Goal: Task Accomplishment & Management: Use online tool/utility

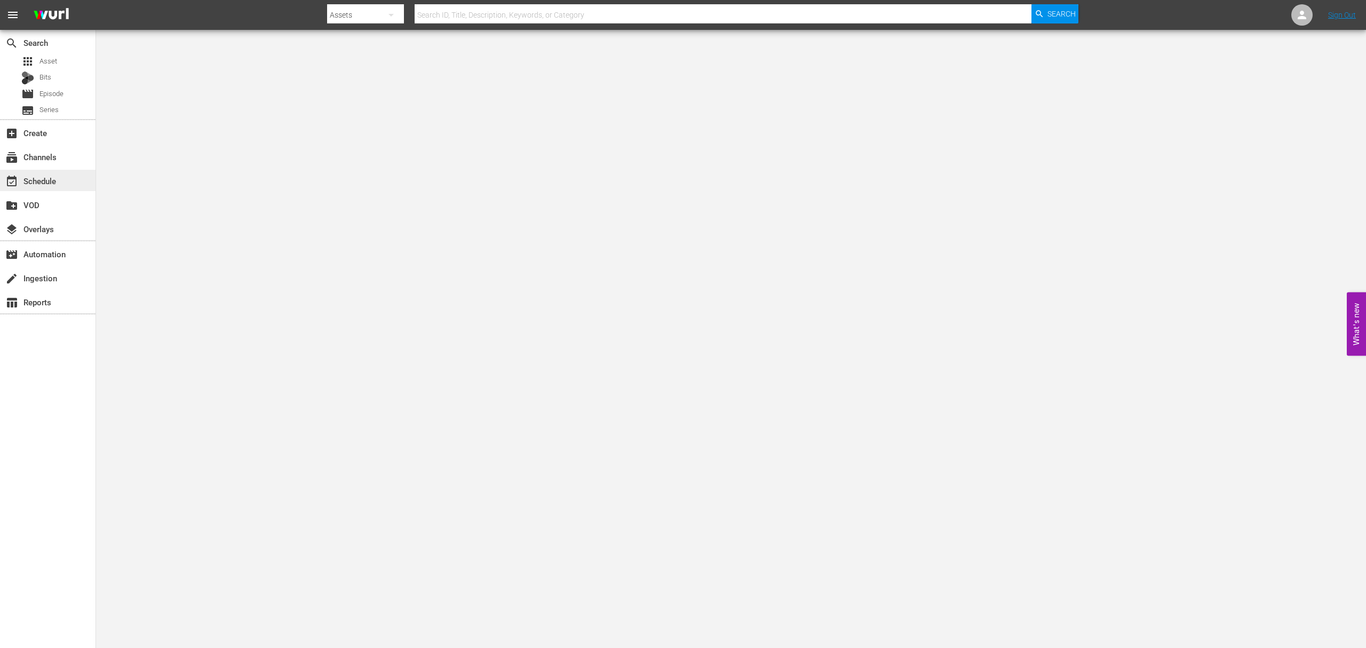
click at [45, 182] on div "event_available Schedule" at bounding box center [30, 179] width 60 height 10
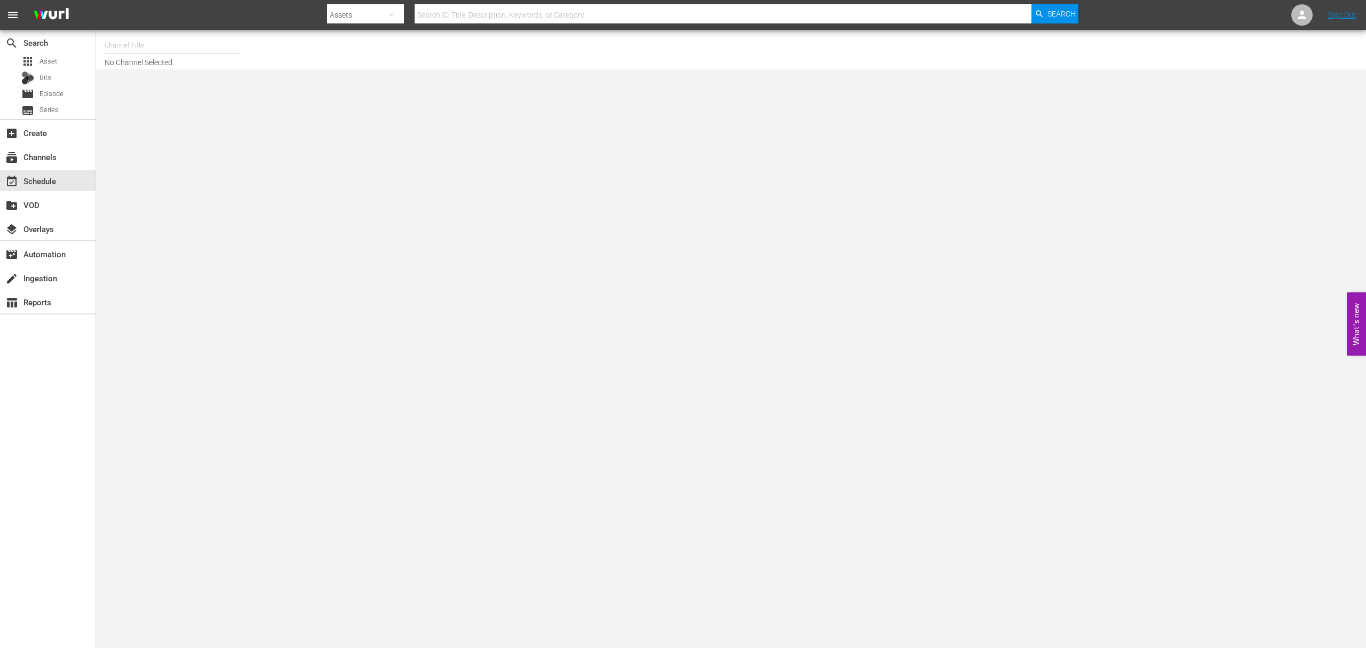
click at [139, 48] on input "text" at bounding box center [173, 46] width 137 height 26
click at [139, 47] on input "ghost" at bounding box center [173, 46] width 137 height 26
click at [152, 79] on body "menu Search By Assets Search ID, Title, Description, Keywords, or Category Sear…" at bounding box center [683, 324] width 1366 height 648
click at [146, 42] on input "ghost" at bounding box center [173, 46] width 137 height 26
click at [150, 58] on div at bounding box center [173, 58] width 137 height 0
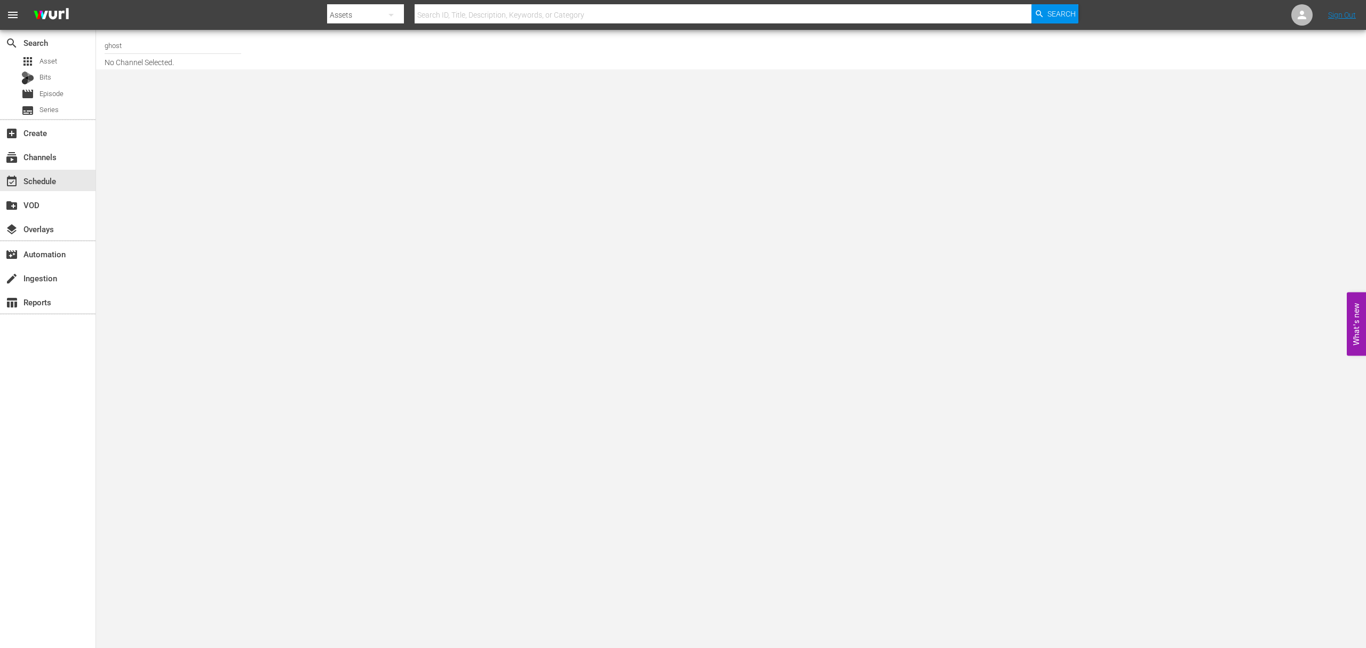
click at [153, 45] on input "ghost" at bounding box center [173, 46] width 137 height 26
click at [152, 44] on input "ghost" at bounding box center [173, 46] width 137 height 26
click at [162, 103] on body "menu Search By Assets Search ID, Title, Description, Keywords, or Category Sear…" at bounding box center [683, 324] width 1366 height 648
click at [147, 45] on input "ghost" at bounding box center [173, 46] width 137 height 26
click at [141, 45] on input "ghost" at bounding box center [173, 46] width 137 height 26
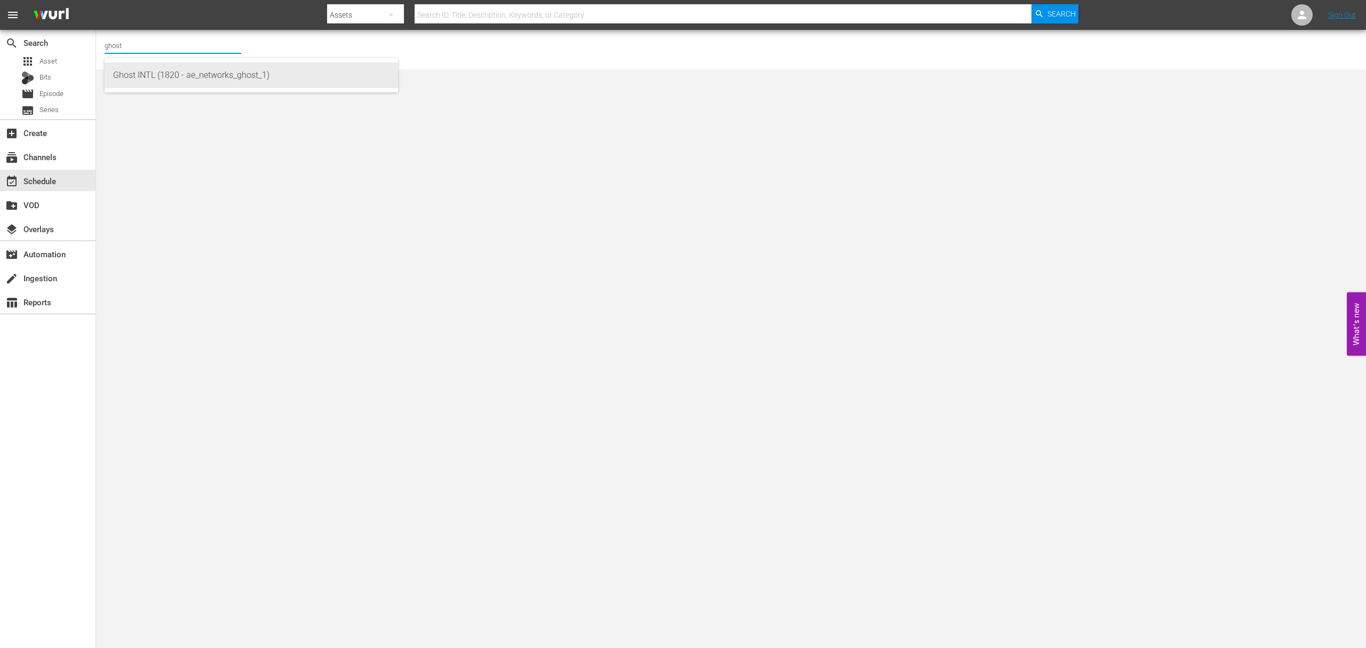
click at [144, 71] on body "menu Search By Assets Search ID, Title, Description, Keywords, or Category Sear…" at bounding box center [683, 324] width 1366 height 648
click at [139, 47] on input "ghost" at bounding box center [173, 46] width 137 height 26
click at [144, 69] on div "Channel Title ghost No Channel Selected." at bounding box center [731, 49] width 1270 height 39
click at [139, 47] on input "ghost" at bounding box center [173, 46] width 137 height 26
click at [147, 69] on div "Ghost INTL (1820 - ae_networks_ghost_1)" at bounding box center [251, 75] width 276 height 26
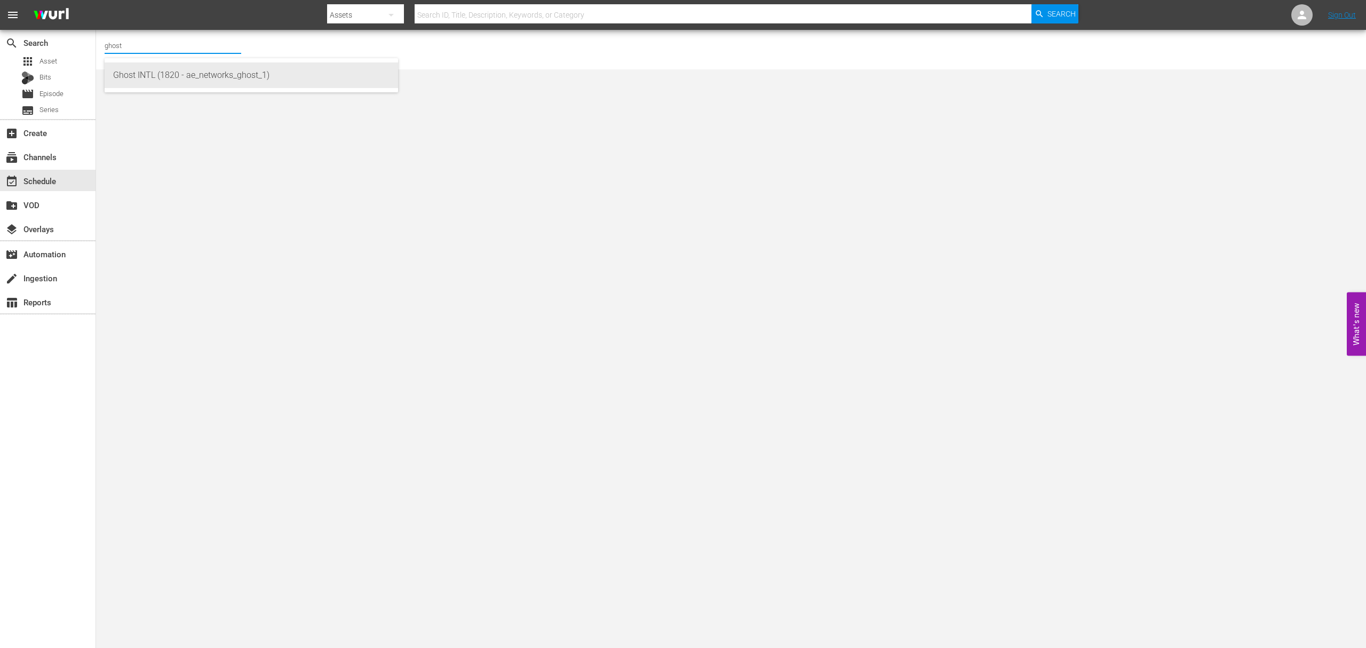
type input "Ghost INTL (1820 - ae_networks_ghost_1)"
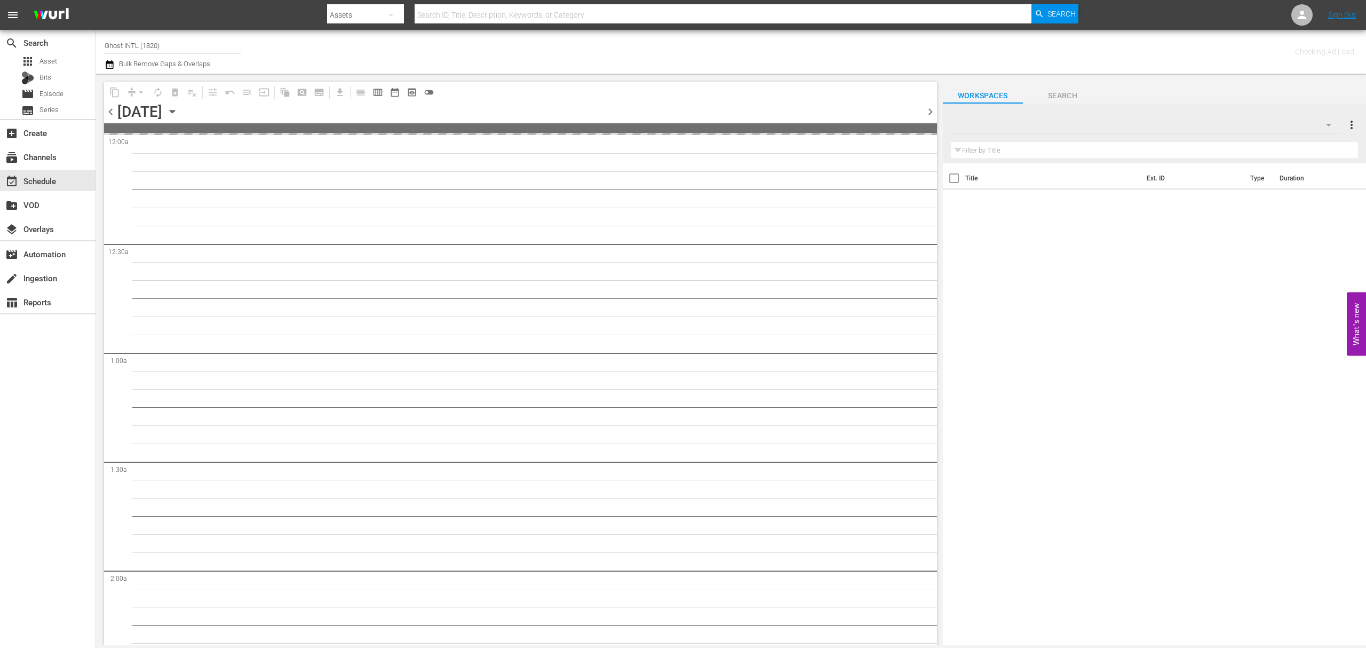
click at [178, 113] on icon "button" at bounding box center [172, 112] width 12 height 12
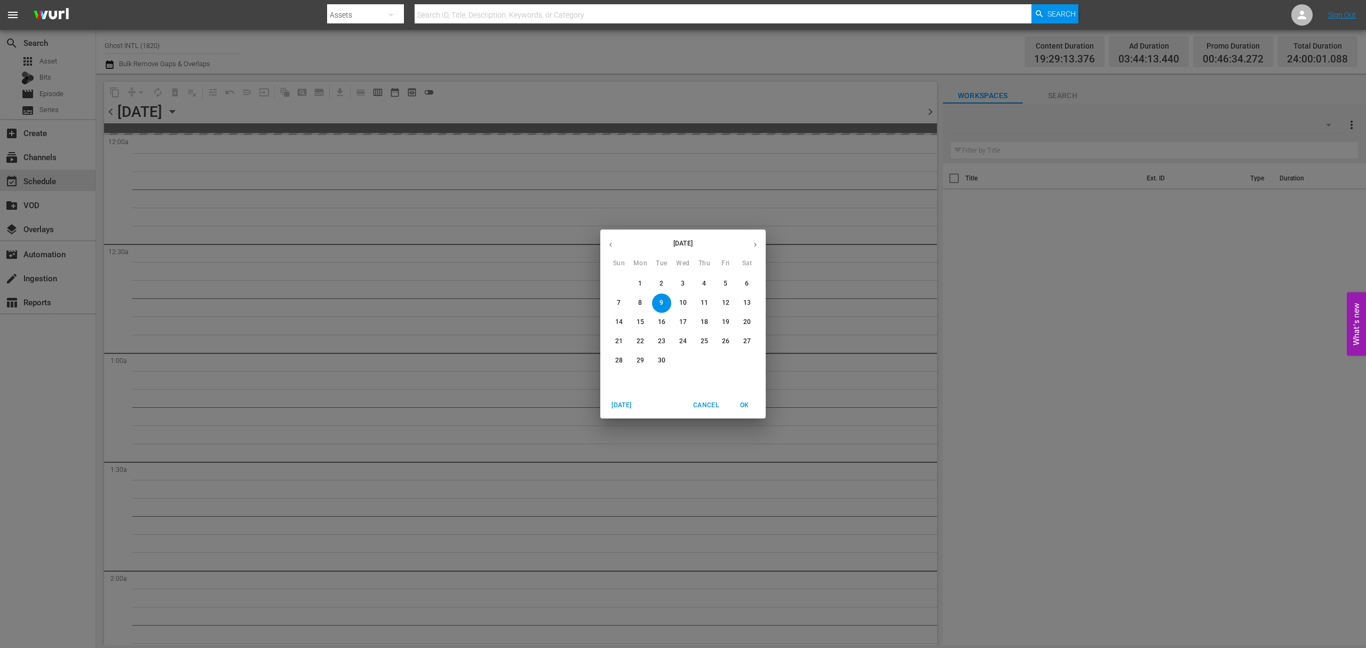
click at [752, 246] on icon "button" at bounding box center [755, 245] width 8 height 8
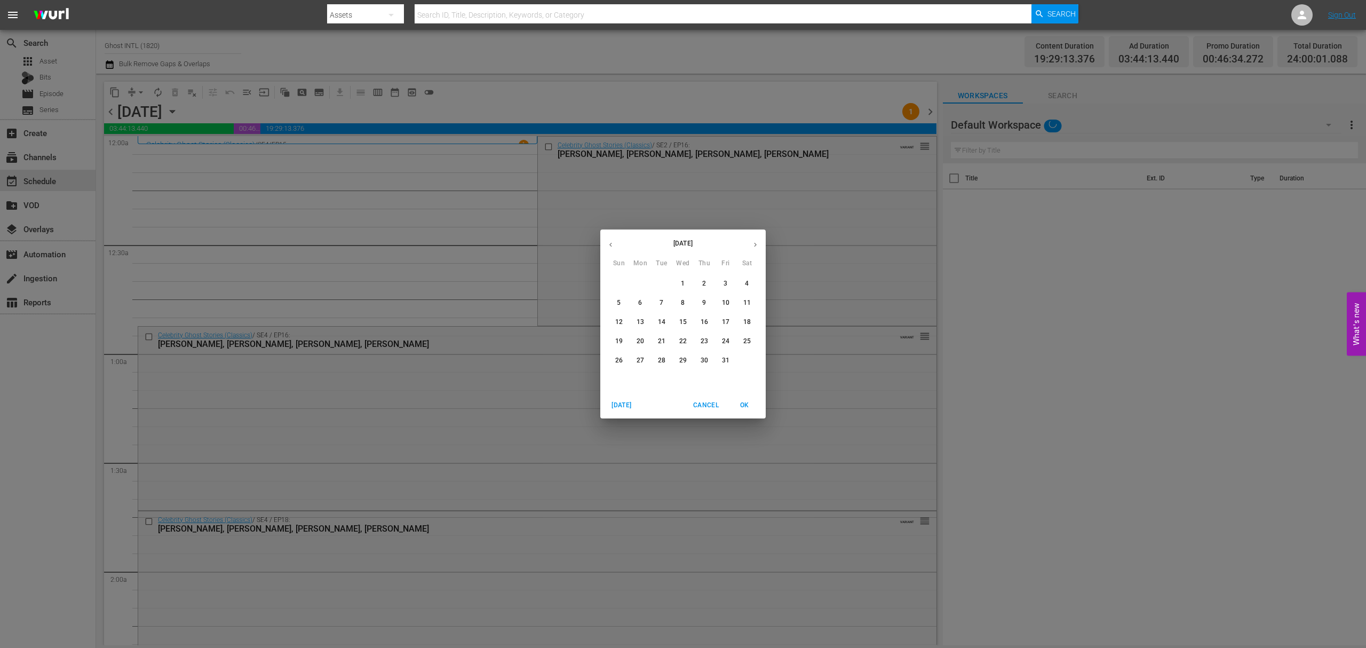
click at [683, 286] on p "1" at bounding box center [683, 283] width 4 height 9
